Goal: Transaction & Acquisition: Purchase product/service

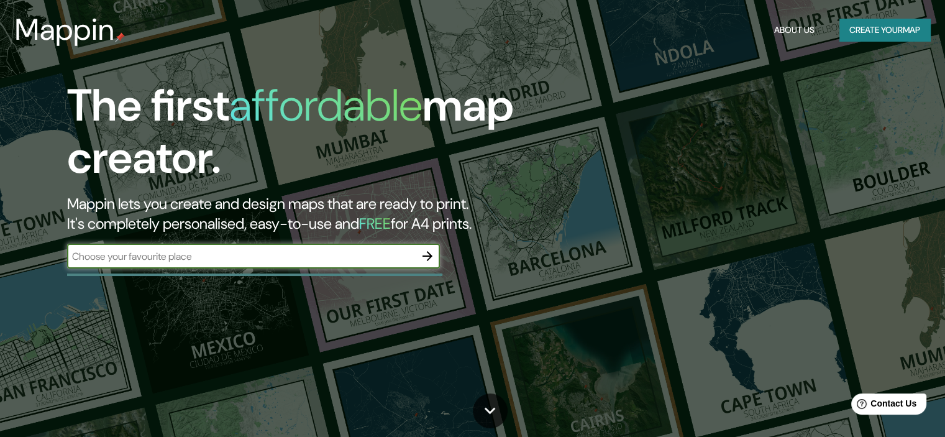
click at [160, 259] on input "text" at bounding box center [241, 256] width 348 height 14
type input "barranca"
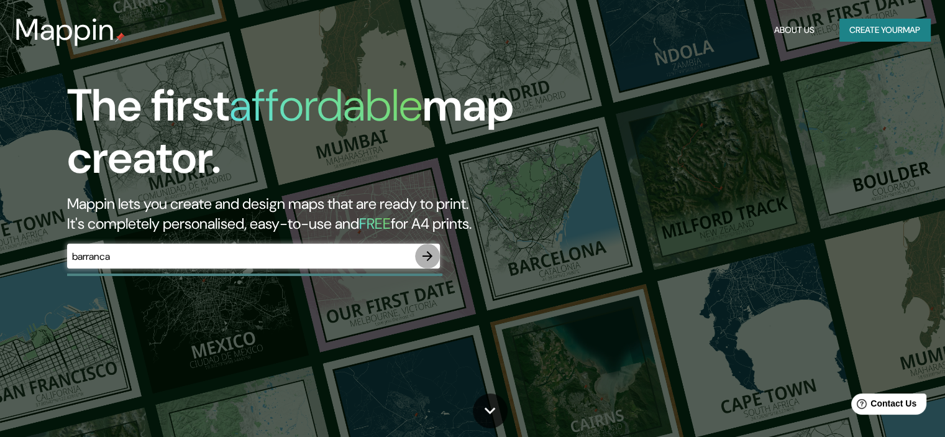
click at [430, 255] on icon "button" at bounding box center [428, 256] width 10 height 10
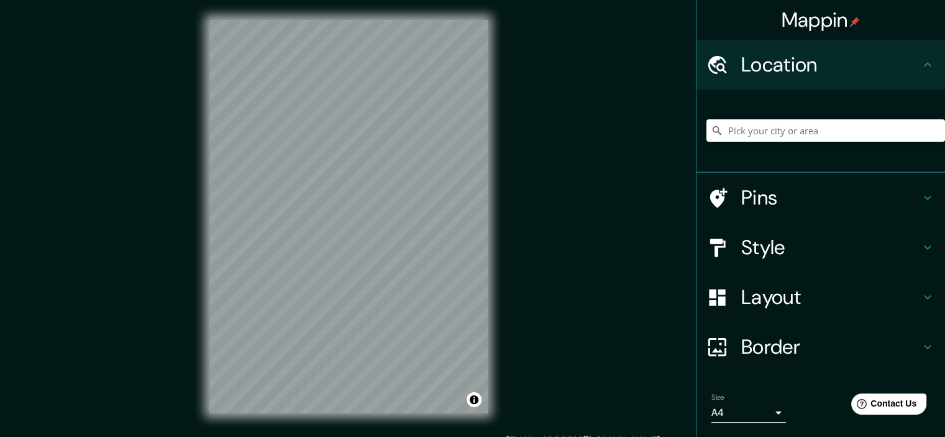
scroll to position [16, 0]
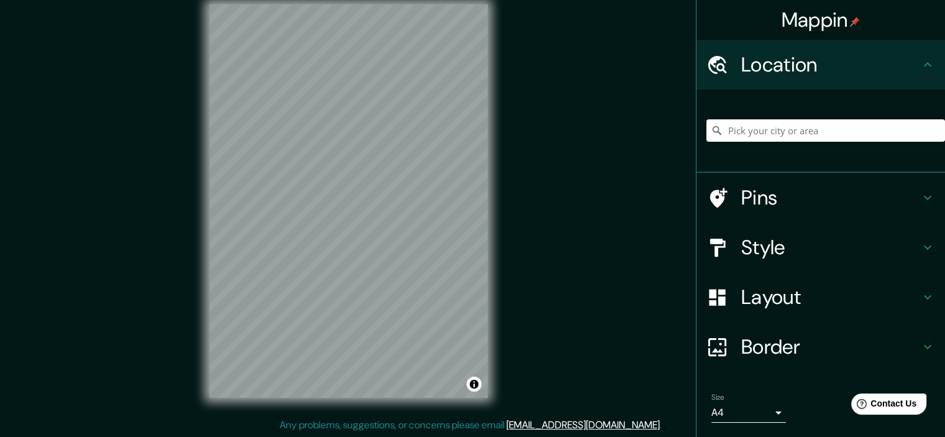
click at [920, 246] on icon at bounding box center [927, 247] width 15 height 15
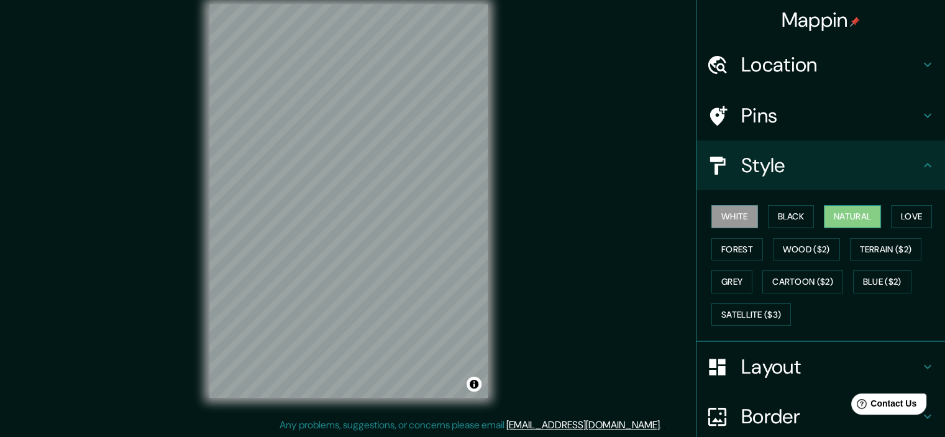
click at [845, 218] on button "Natural" at bounding box center [852, 216] width 57 height 23
click at [685, 0] on html "Mappin Location Pins Style White Black Natural Love Forest Wood ($2) Terrain ($…" at bounding box center [472, 202] width 945 height 437
click at [910, 65] on h4 "Location" at bounding box center [830, 64] width 179 height 25
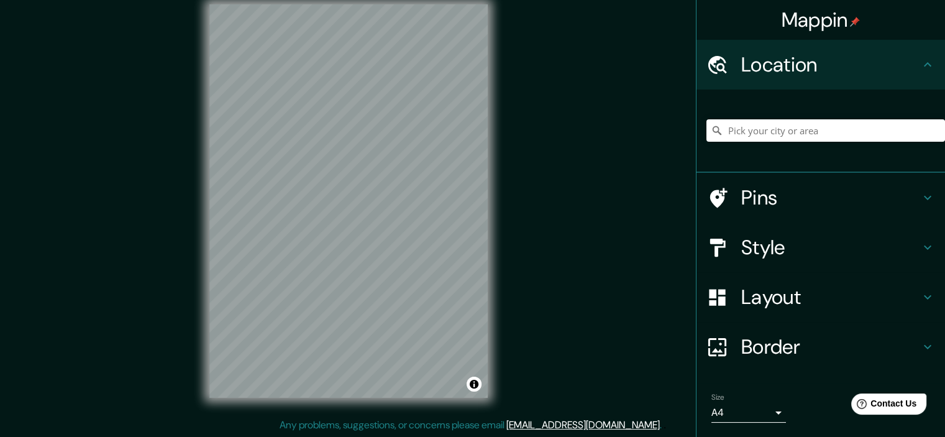
click at [910, 65] on h4 "Location" at bounding box center [830, 64] width 179 height 25
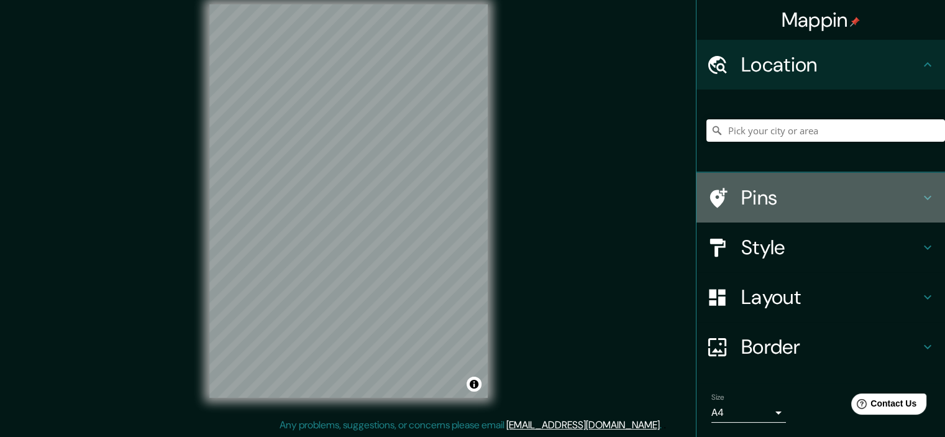
click at [920, 193] on icon at bounding box center [927, 197] width 15 height 15
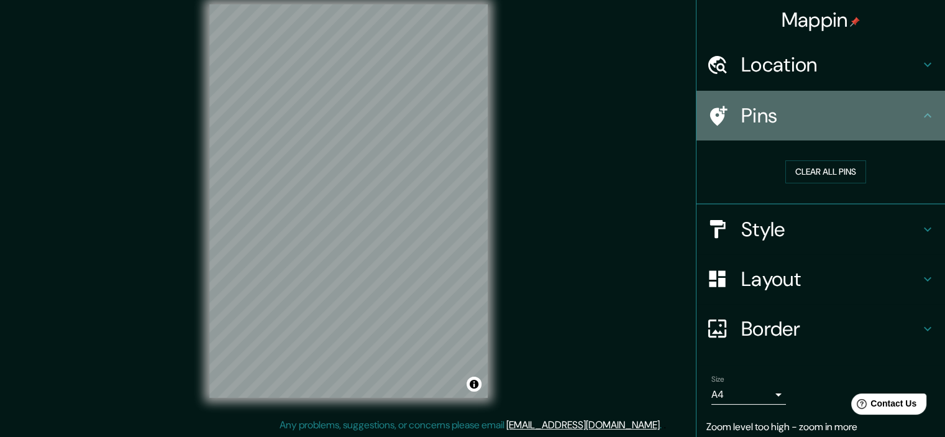
click at [905, 109] on h4 "Pins" at bounding box center [830, 115] width 179 height 25
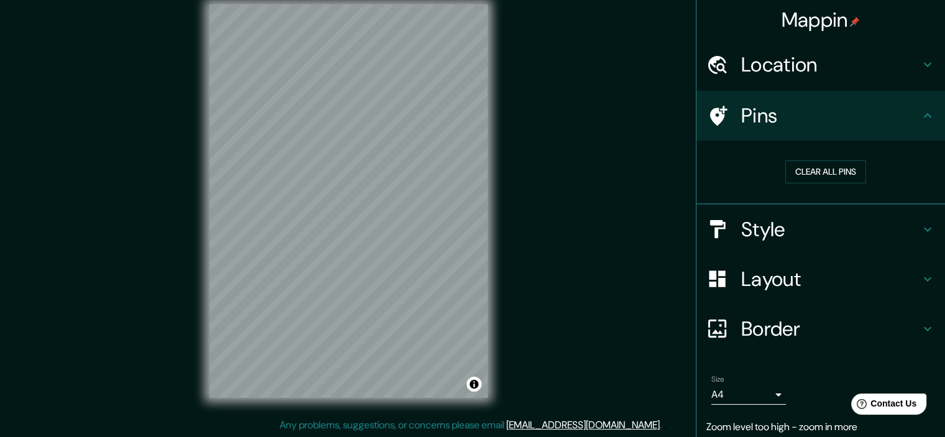
click at [893, 226] on h4 "Style" at bounding box center [830, 229] width 179 height 25
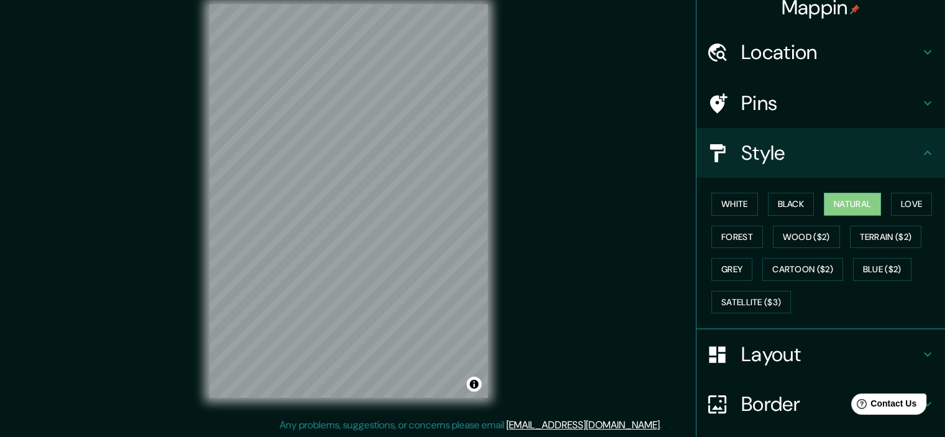
scroll to position [0, 0]
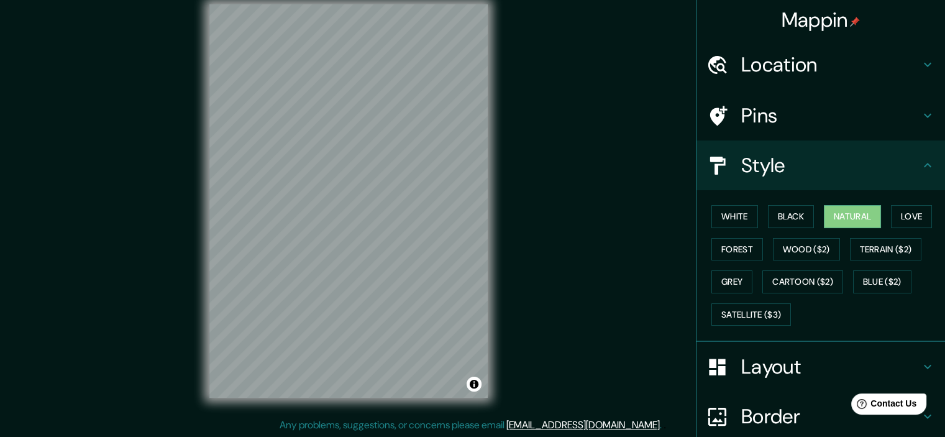
drag, startPoint x: 804, startPoint y: 380, endPoint x: 909, endPoint y: 382, distance: 105.1
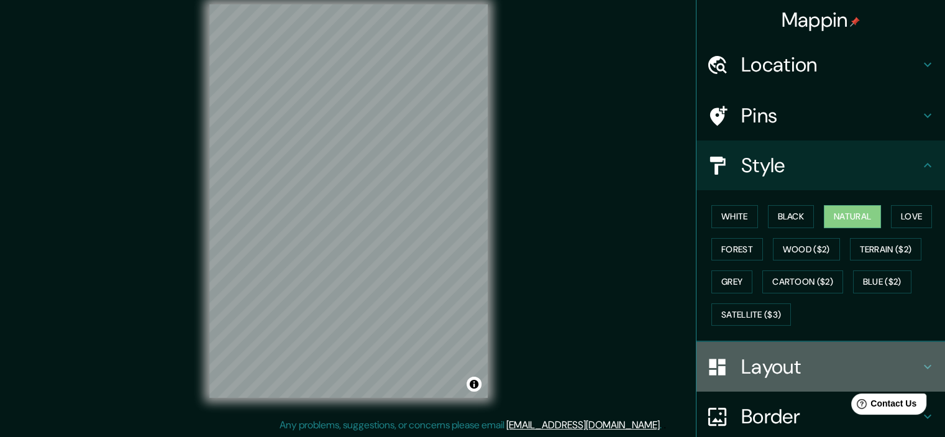
click at [911, 366] on div "Layout" at bounding box center [821, 367] width 249 height 50
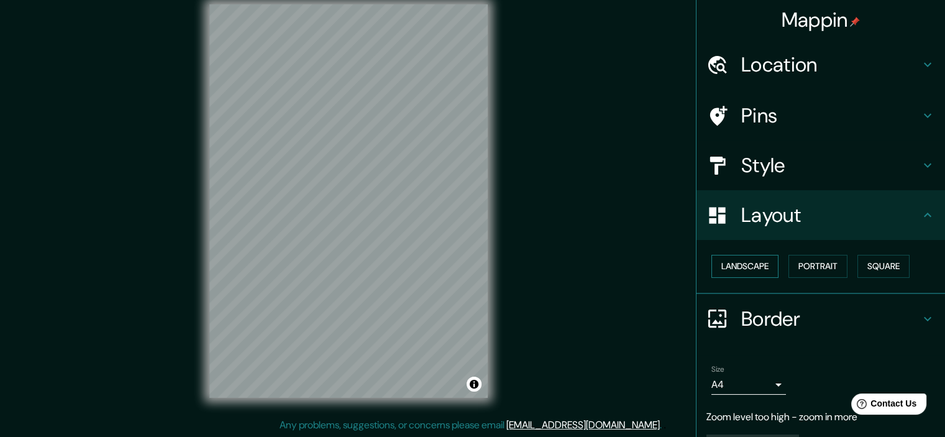
click at [761, 262] on button "Landscape" at bounding box center [745, 266] width 67 height 23
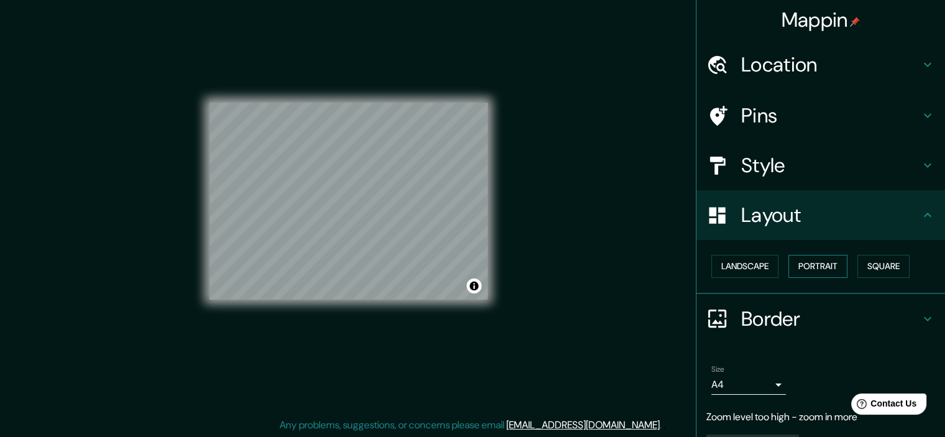
click at [828, 260] on button "Portrait" at bounding box center [818, 266] width 59 height 23
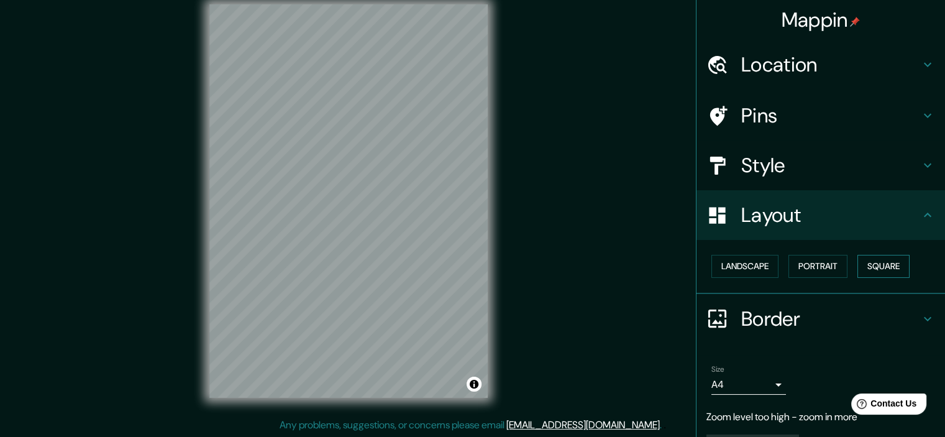
click at [886, 265] on button "Square" at bounding box center [884, 266] width 52 height 23
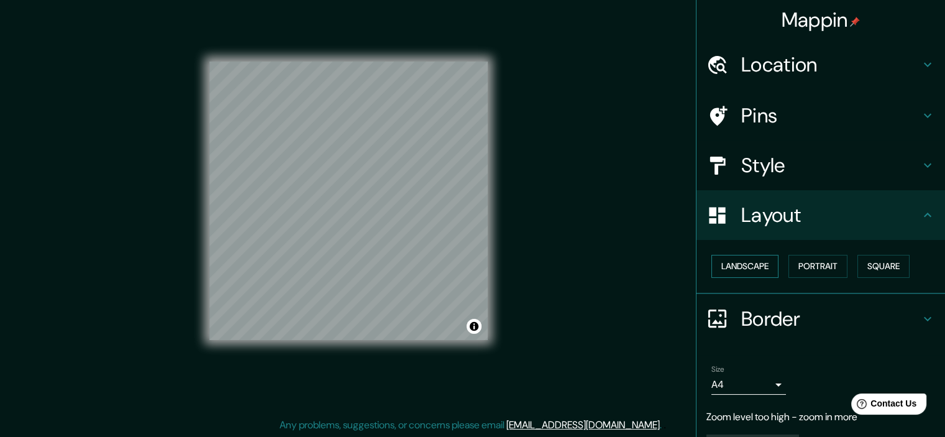
click at [758, 269] on button "Landscape" at bounding box center [745, 266] width 67 height 23
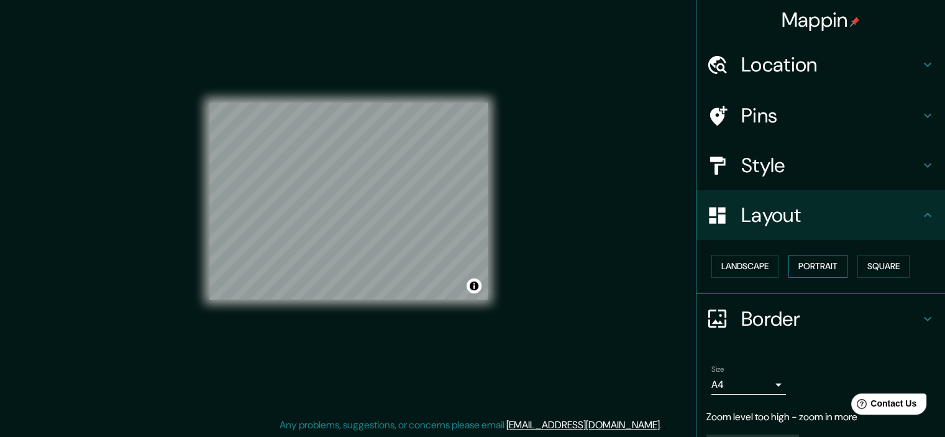
click at [808, 265] on button "Portrait" at bounding box center [818, 266] width 59 height 23
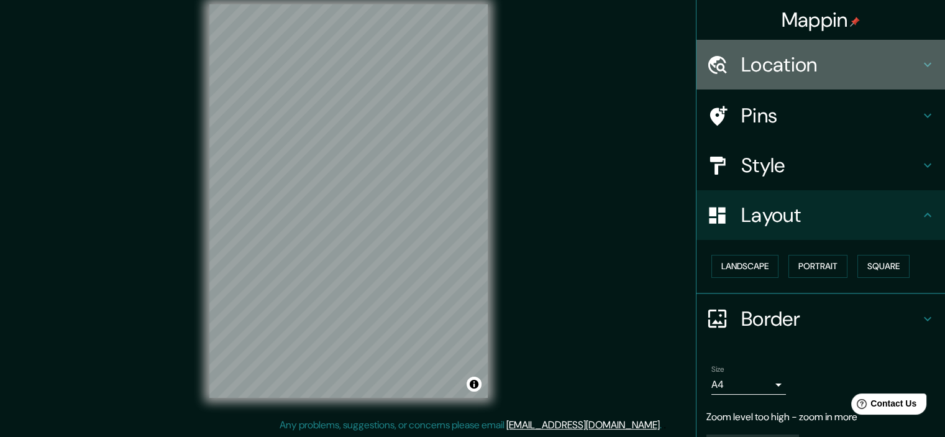
click at [793, 67] on h4 "Location" at bounding box center [830, 64] width 179 height 25
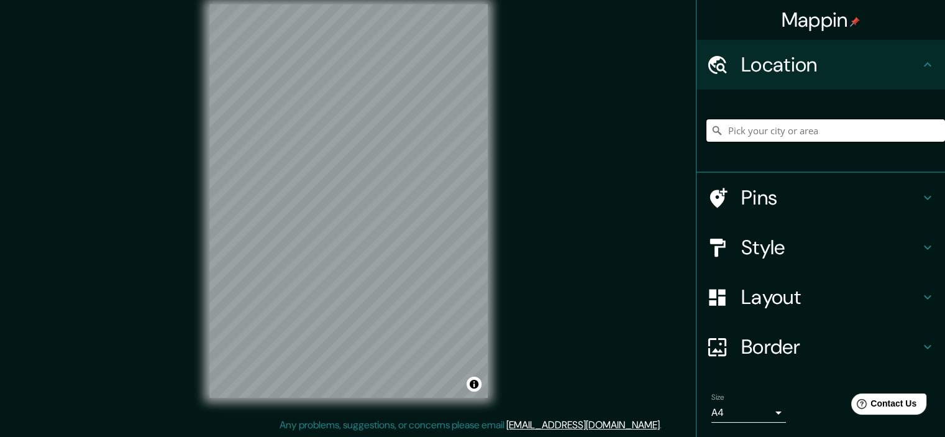
click at [765, 128] on input "Pick your city or area" at bounding box center [826, 130] width 239 height 22
click at [760, 133] on input "Barrancabermeja, [GEOGRAPHIC_DATA], [GEOGRAPHIC_DATA]" at bounding box center [826, 130] width 239 height 22
drag, startPoint x: 761, startPoint y: 131, endPoint x: 903, endPoint y: 129, distance: 142.4
click at [902, 129] on input "Barrancabermeja, [GEOGRAPHIC_DATA], [GEOGRAPHIC_DATA]" at bounding box center [826, 130] width 239 height 22
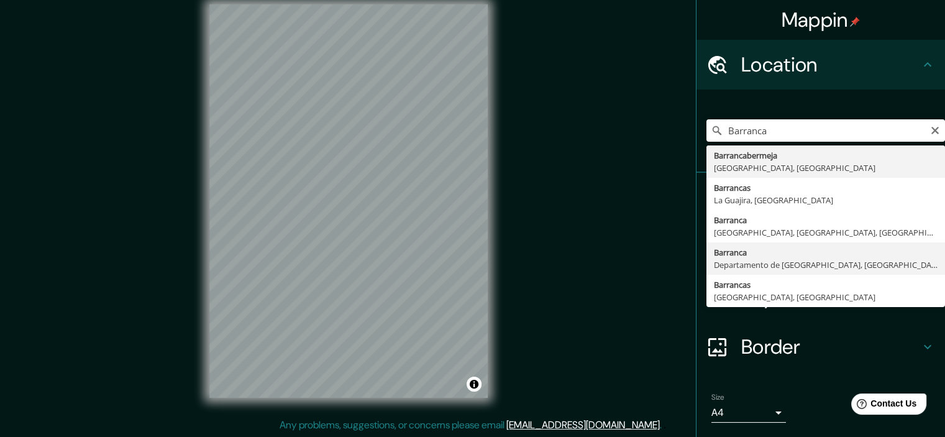
type input "[GEOGRAPHIC_DATA], [GEOGRAPHIC_DATA], [GEOGRAPHIC_DATA]"
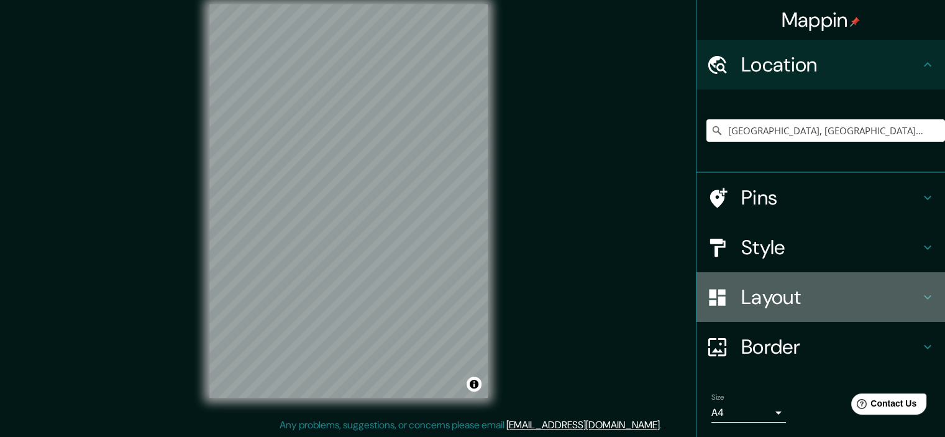
click at [900, 296] on h4 "Layout" at bounding box center [830, 297] width 179 height 25
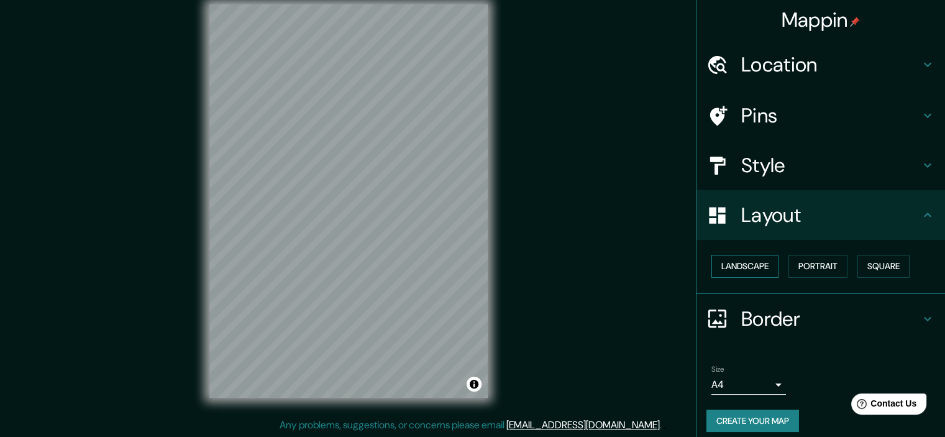
click at [732, 260] on button "Landscape" at bounding box center [745, 266] width 67 height 23
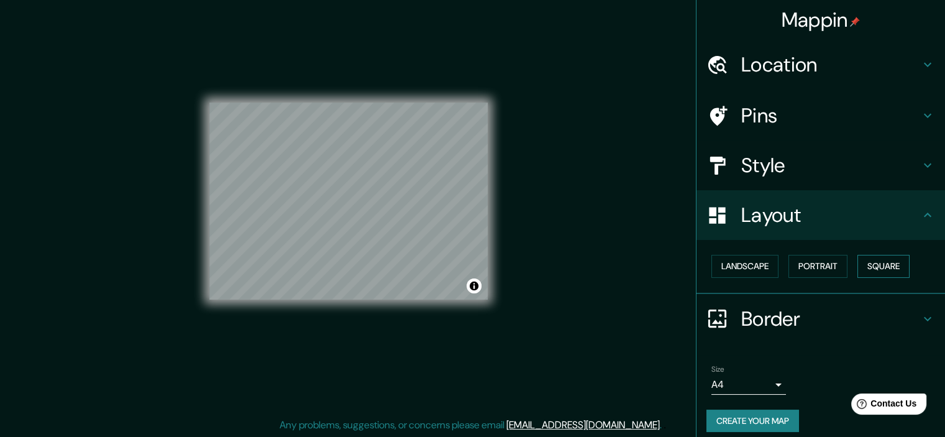
click at [878, 269] on button "Square" at bounding box center [884, 266] width 52 height 23
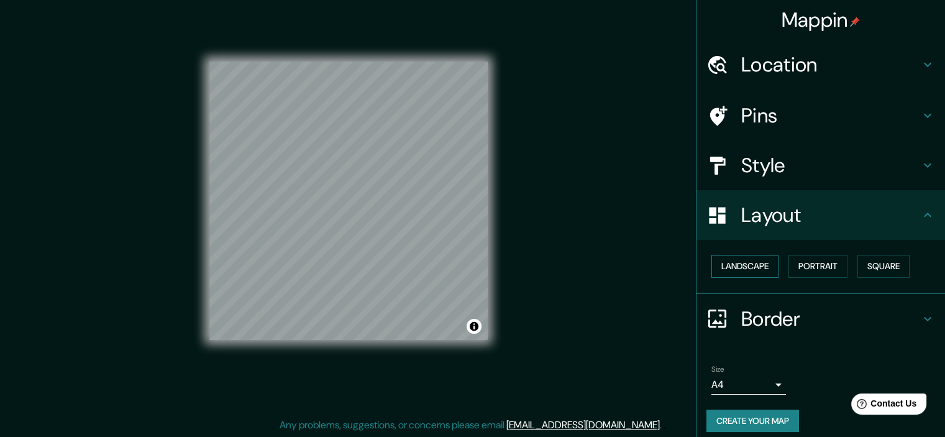
click at [748, 269] on button "Landscape" at bounding box center [745, 266] width 67 height 23
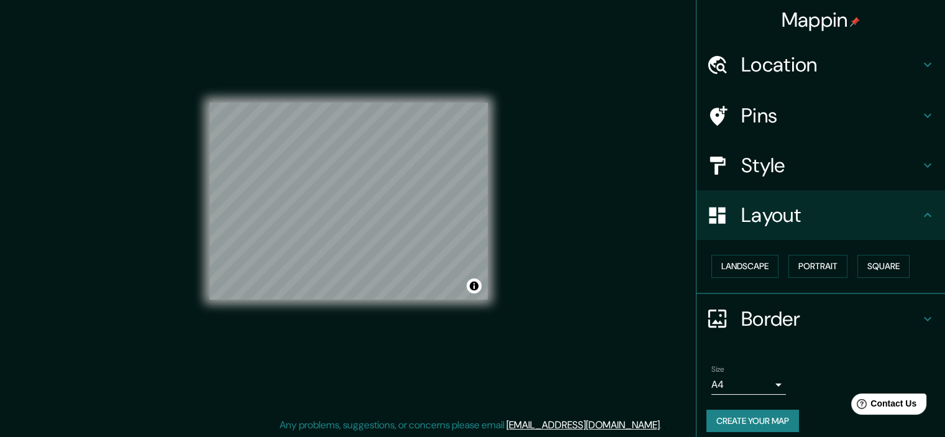
click at [769, 382] on body "Mappin Location [GEOGRAPHIC_DATA], [GEOGRAPHIC_DATA], [GEOGRAPHIC_DATA] Pins St…" at bounding box center [472, 202] width 945 height 437
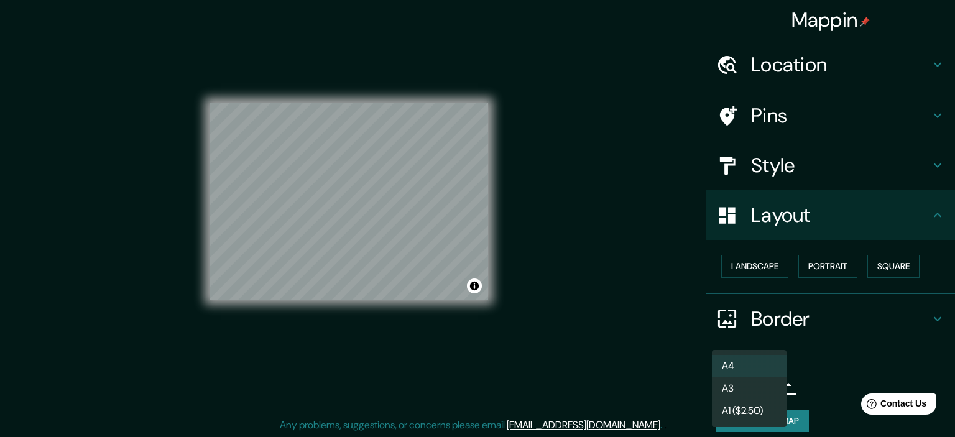
click at [755, 388] on li "A3" at bounding box center [749, 388] width 75 height 22
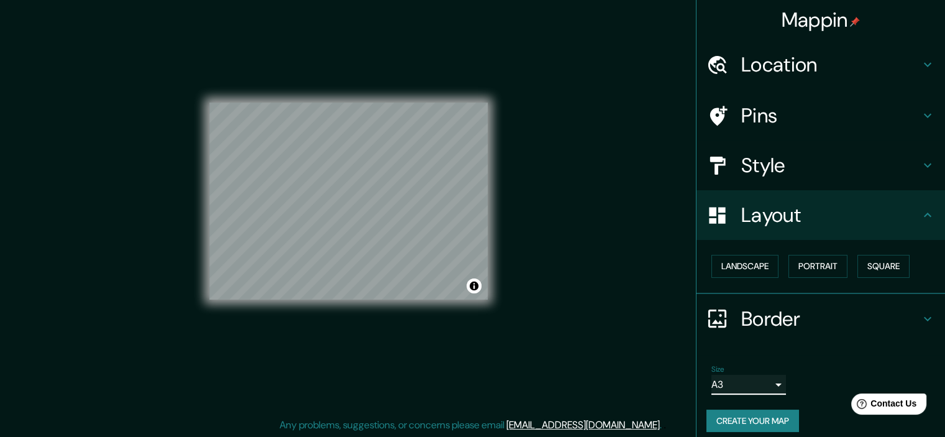
scroll to position [9, 0]
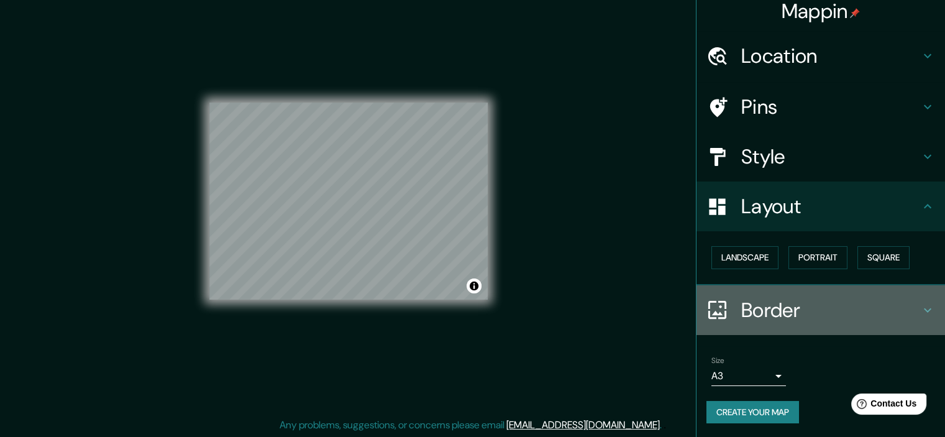
click at [924, 309] on icon at bounding box center [927, 310] width 7 height 4
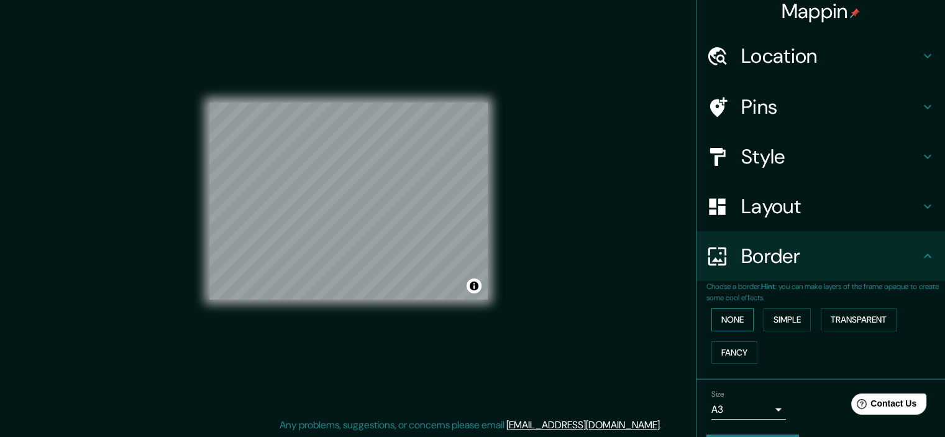
click at [732, 323] on button "None" at bounding box center [733, 319] width 42 height 23
click at [783, 316] on button "Simple" at bounding box center [787, 319] width 47 height 23
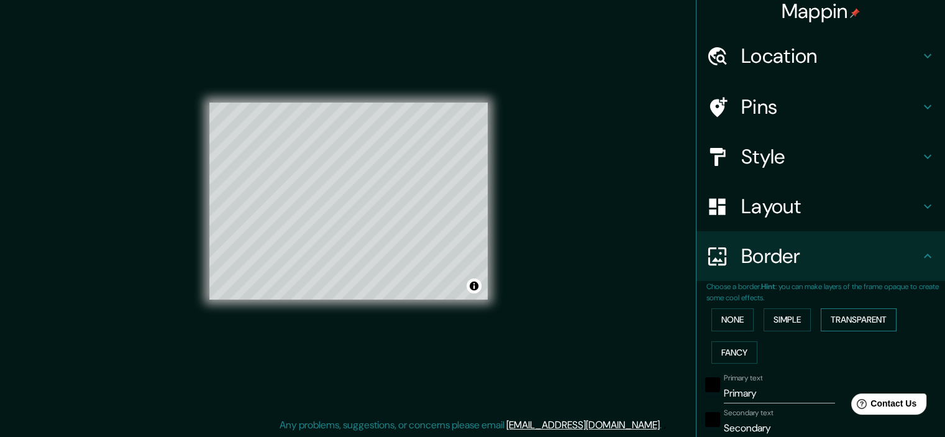
click at [850, 315] on button "Transparent" at bounding box center [859, 319] width 76 height 23
click at [728, 351] on button "Fancy" at bounding box center [735, 352] width 46 height 23
click at [728, 320] on button "None" at bounding box center [733, 319] width 42 height 23
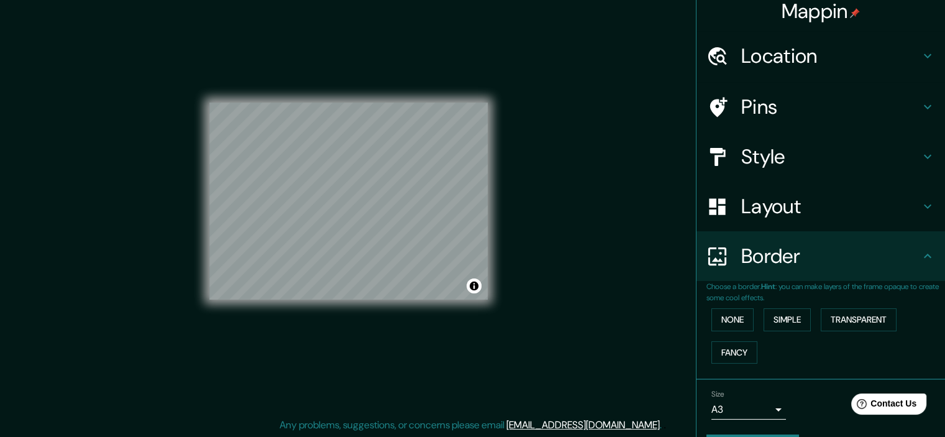
click at [920, 259] on icon at bounding box center [927, 256] width 15 height 15
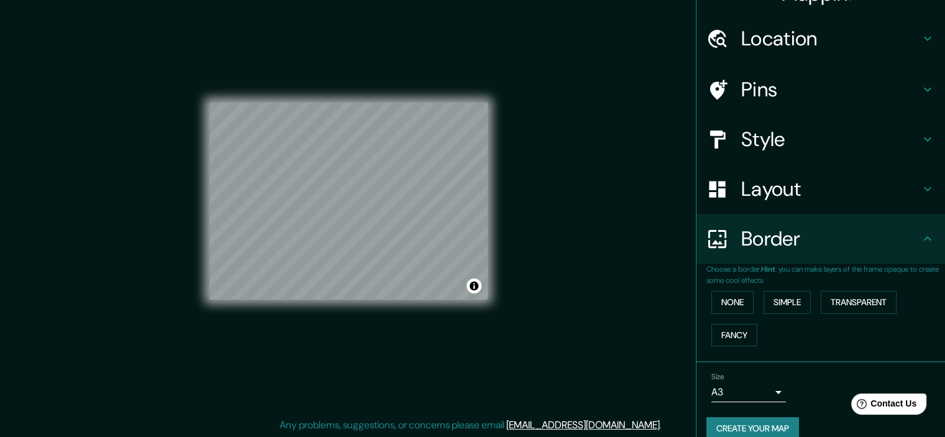
scroll to position [42, 0]
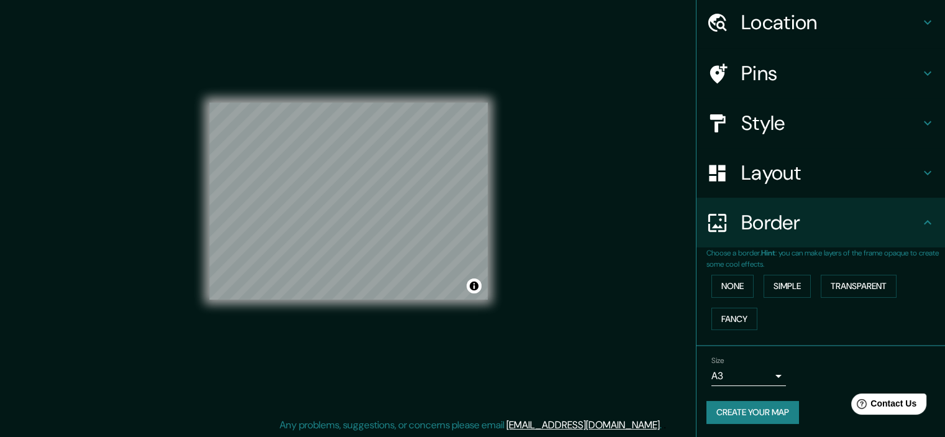
click at [920, 168] on icon at bounding box center [927, 172] width 15 height 15
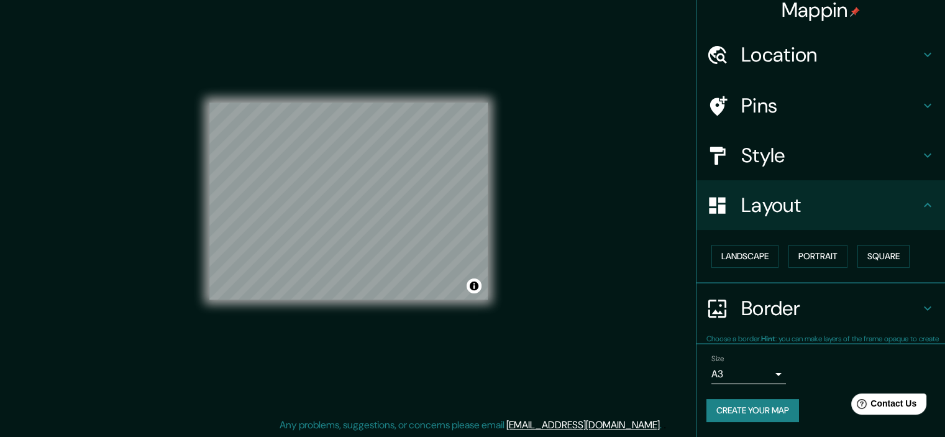
scroll to position [9, 0]
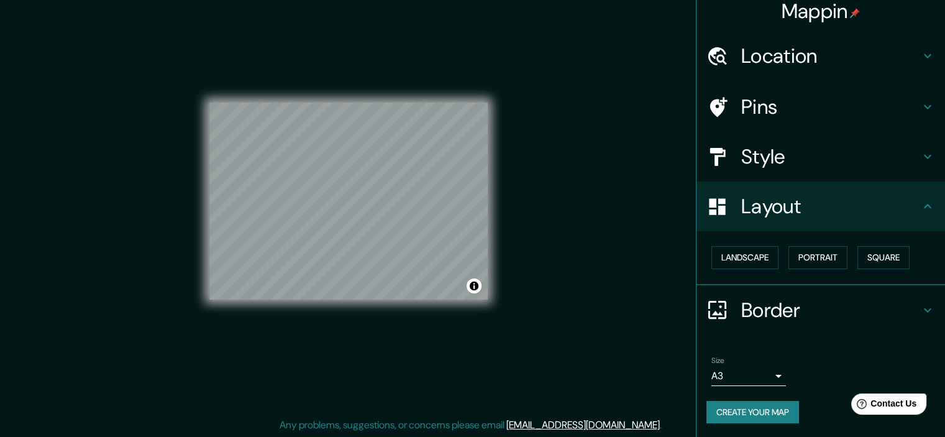
click at [916, 142] on div "Style" at bounding box center [821, 157] width 249 height 50
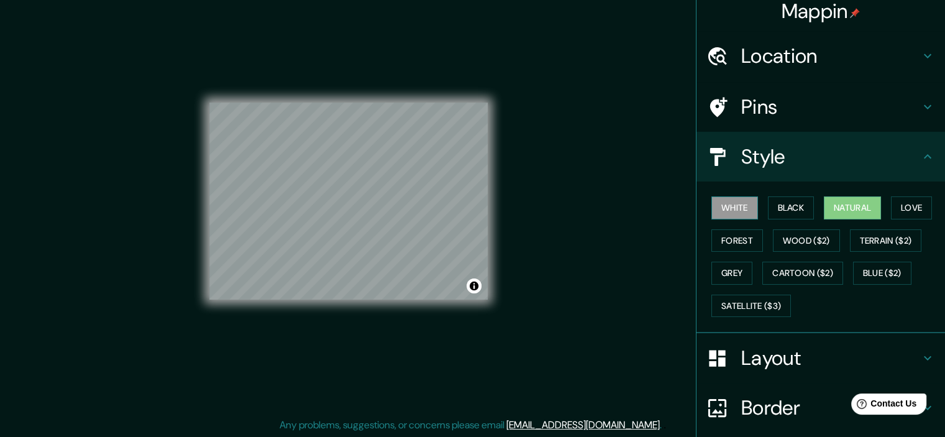
click at [731, 200] on button "White" at bounding box center [735, 207] width 47 height 23
click at [786, 206] on button "Black" at bounding box center [791, 207] width 47 height 23
click at [833, 202] on button "Natural" at bounding box center [852, 207] width 57 height 23
click at [915, 207] on button "Love" at bounding box center [911, 207] width 41 height 23
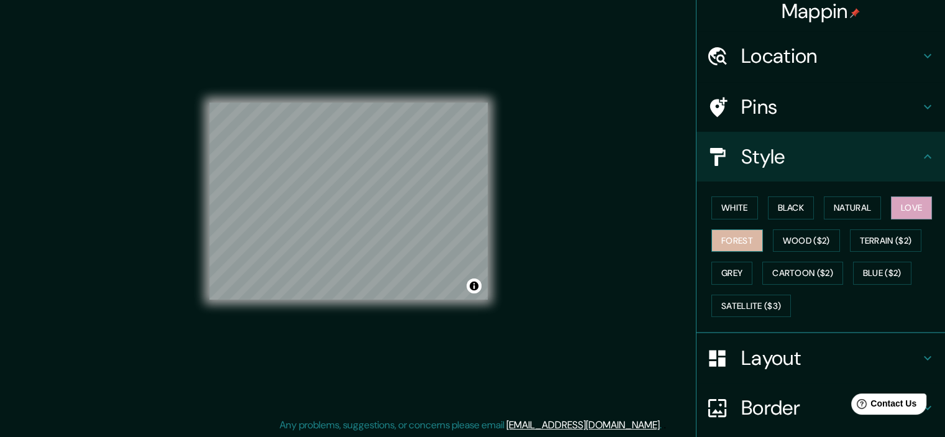
click at [740, 238] on button "Forest" at bounding box center [738, 240] width 52 height 23
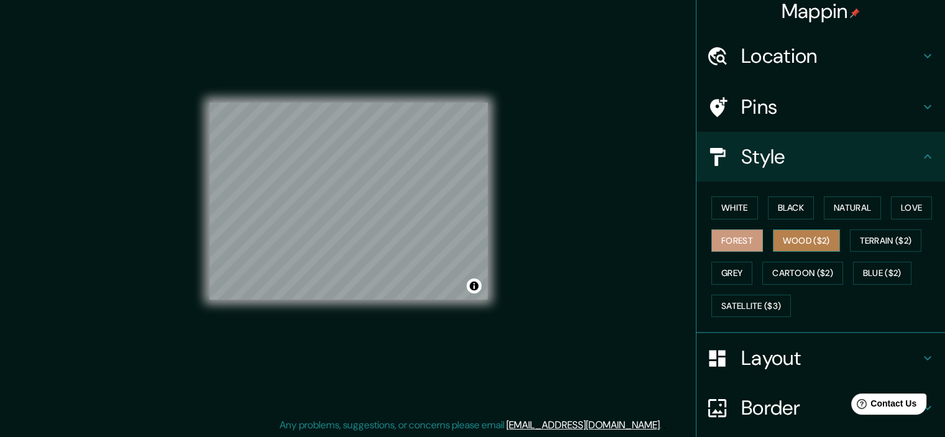
click at [817, 242] on button "Wood ($2)" at bounding box center [806, 240] width 67 height 23
click at [726, 268] on button "Grey" at bounding box center [732, 273] width 41 height 23
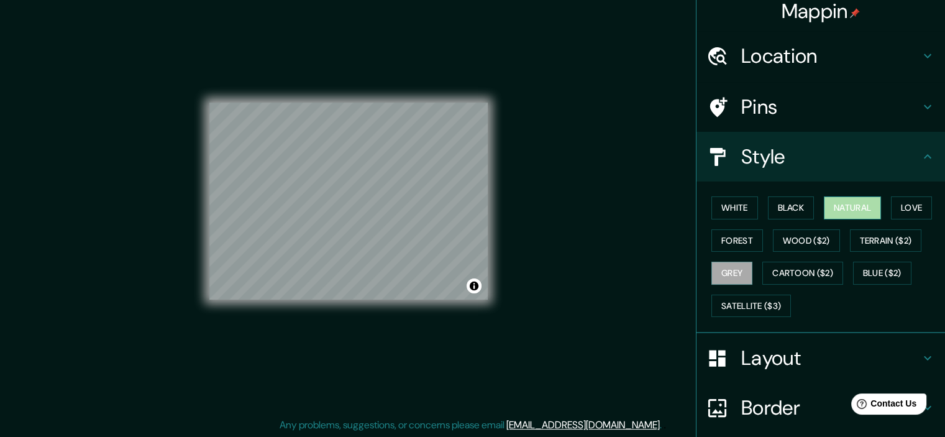
click at [853, 208] on button "Natural" at bounding box center [852, 207] width 57 height 23
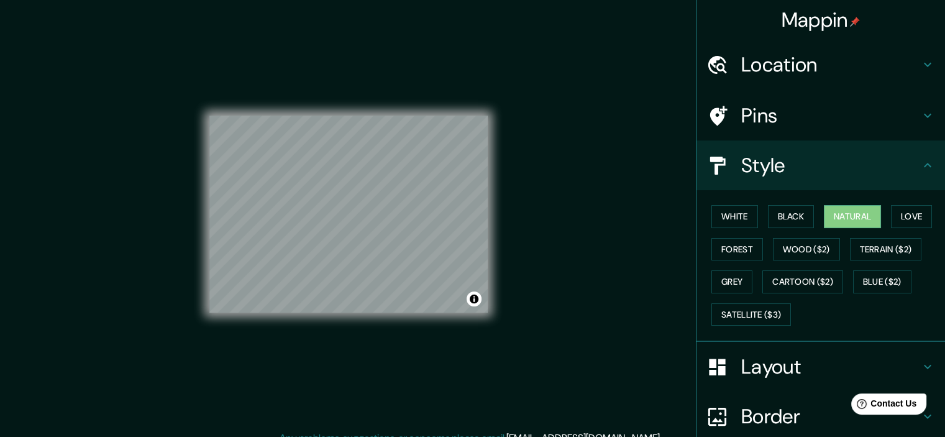
scroll to position [0, 0]
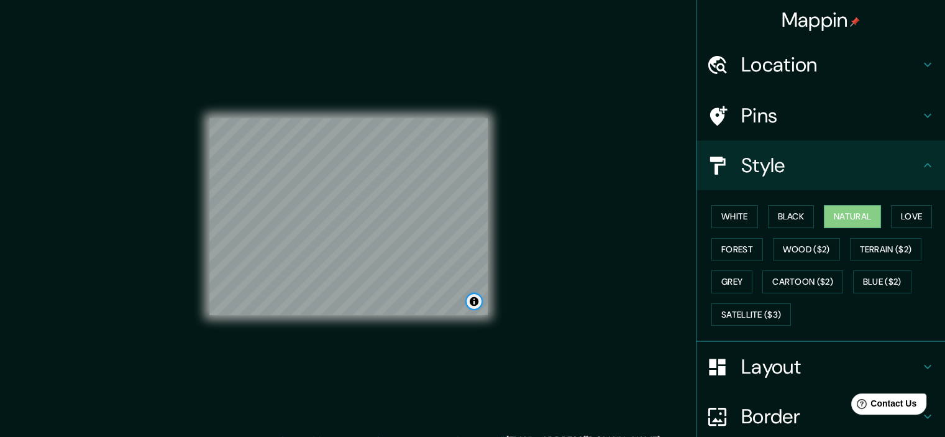
click at [474, 305] on button "Toggle attribution" at bounding box center [474, 301] width 15 height 15
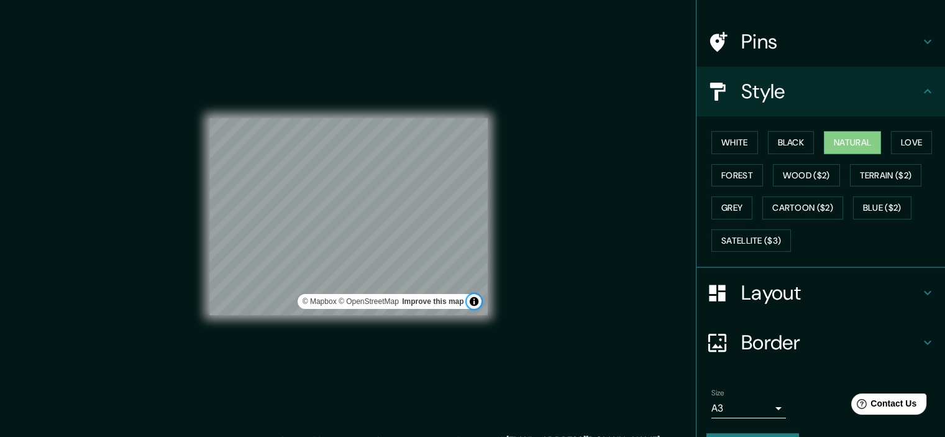
scroll to position [106, 0]
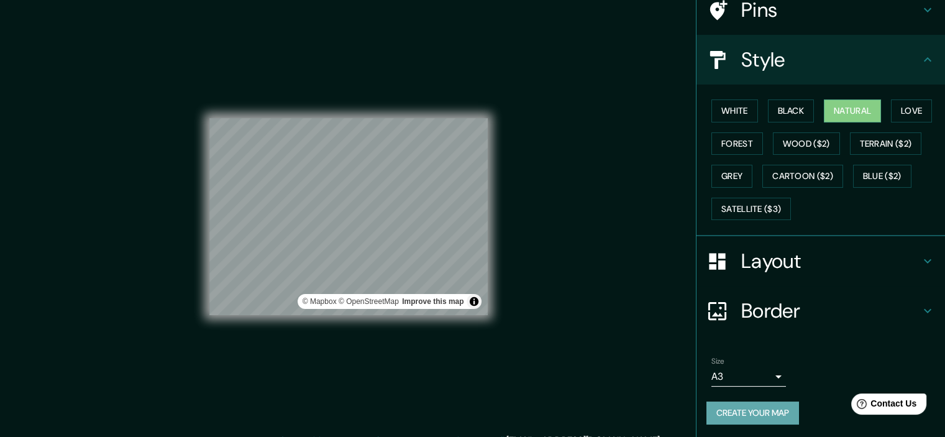
click at [751, 405] on button "Create your map" at bounding box center [753, 413] width 93 height 23
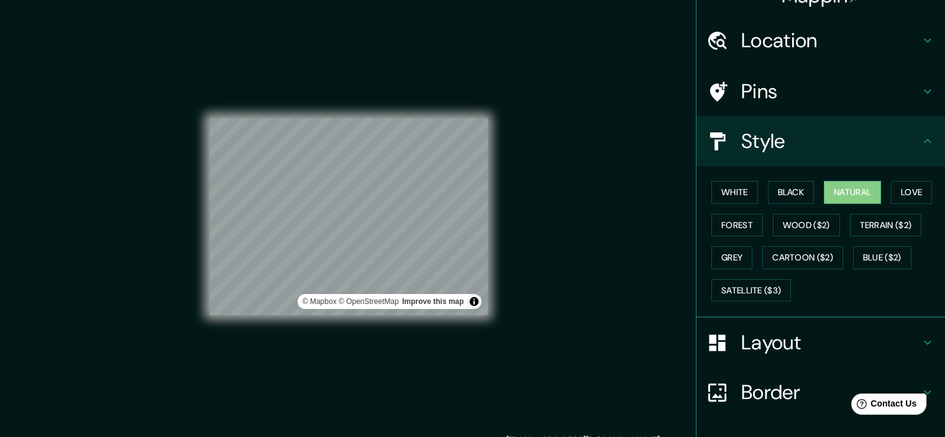
scroll to position [0, 0]
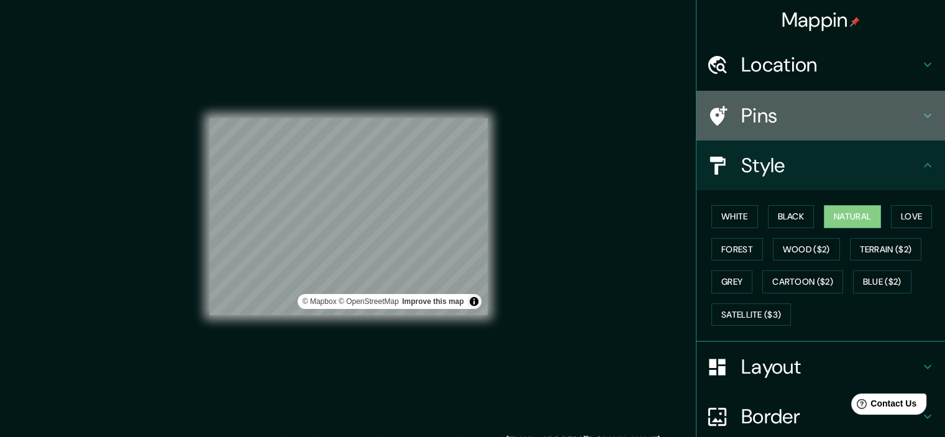
click at [923, 114] on icon at bounding box center [927, 115] width 15 height 15
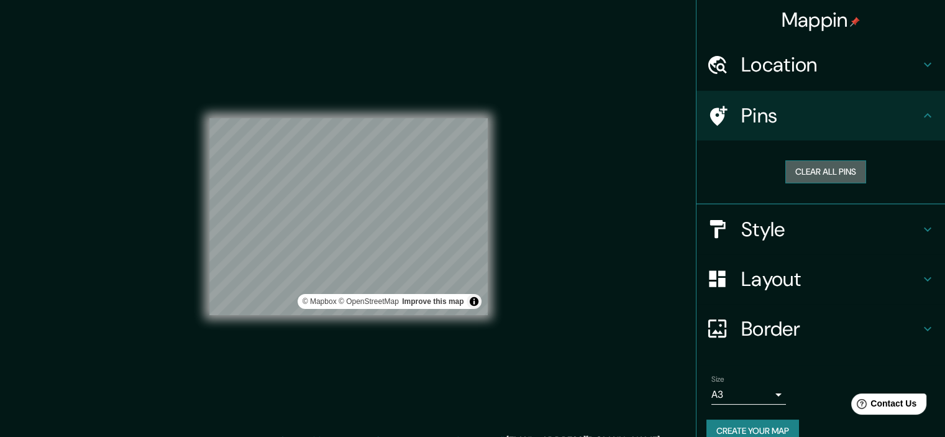
click at [829, 173] on button "Clear all pins" at bounding box center [826, 171] width 81 height 23
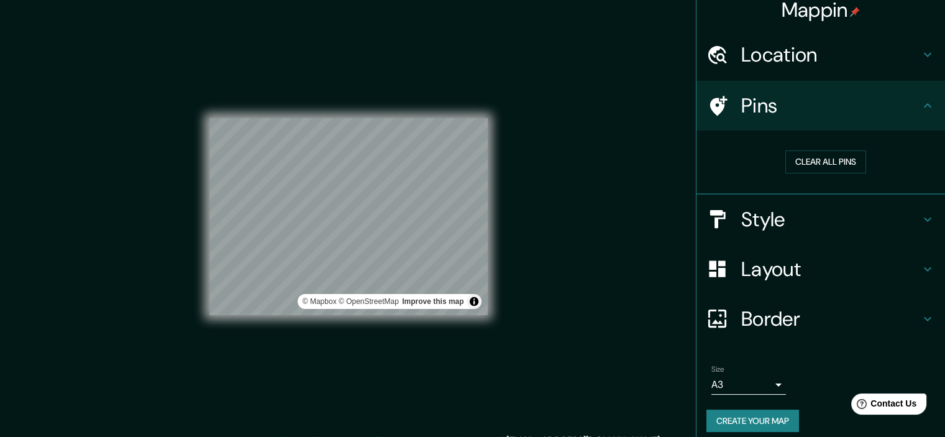
scroll to position [19, 0]
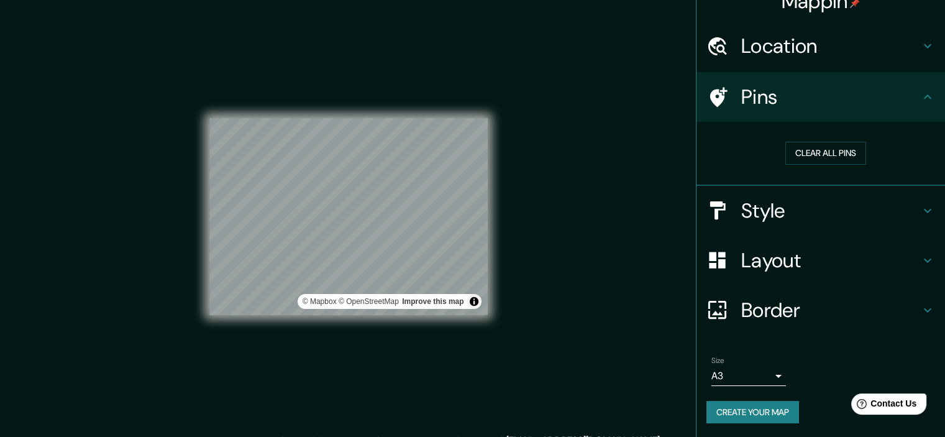
click at [751, 415] on button "Create your map" at bounding box center [753, 412] width 93 height 23
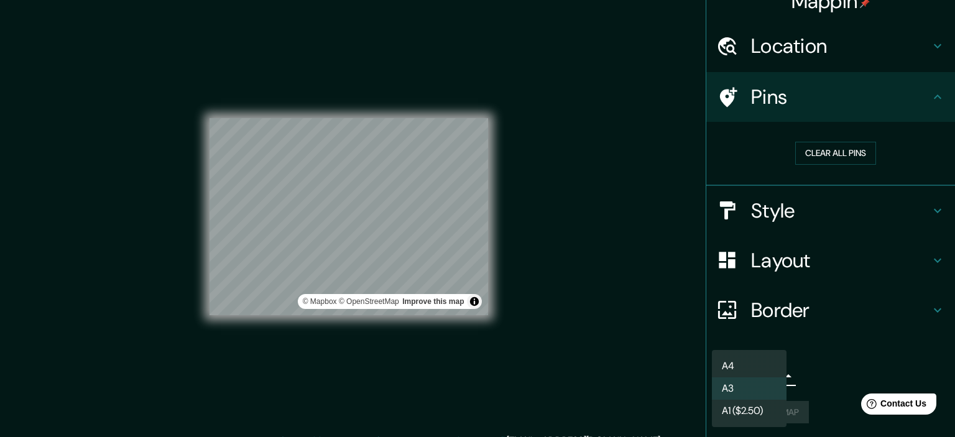
click at [769, 375] on body "Mappin Location [GEOGRAPHIC_DATA], [GEOGRAPHIC_DATA], [GEOGRAPHIC_DATA] Pins Cl…" at bounding box center [477, 218] width 955 height 437
click at [753, 370] on li "A4" at bounding box center [749, 366] width 75 height 22
type input "single"
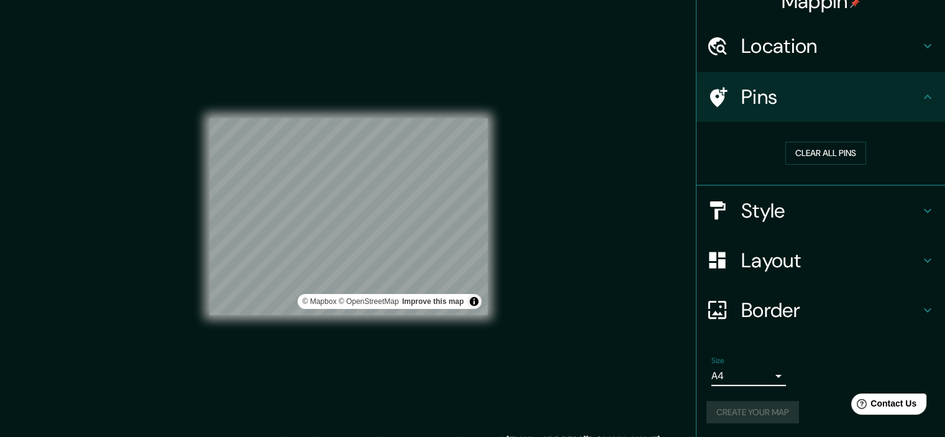
click at [771, 405] on div "Create your map" at bounding box center [821, 412] width 229 height 23
click at [358, 201] on div at bounding box center [359, 203] width 10 height 10
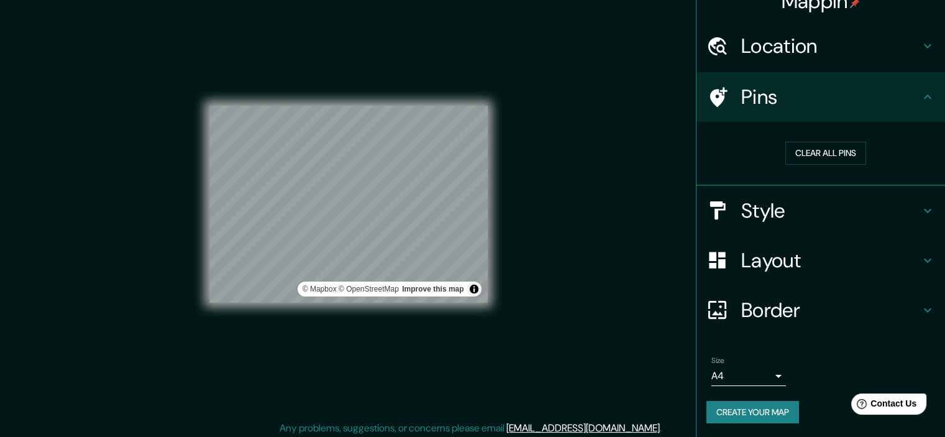
scroll to position [16, 0]
